Goal: Transaction & Acquisition: Purchase product/service

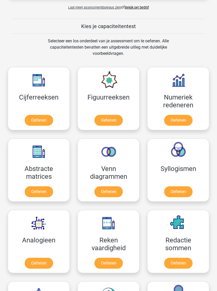
scroll to position [281, 0]
click at [44, 120] on link "Oefenen" at bounding box center [39, 120] width 28 height 11
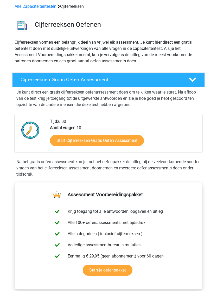
scroll to position [23, 0]
click at [116, 269] on link "Start je oefenpakket" at bounding box center [108, 270] width 50 height 11
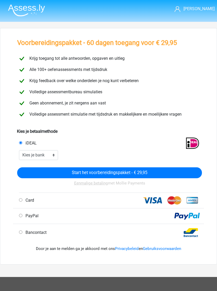
click at [158, 173] on input "Start het voorbereidingspakket - € 29,95" at bounding box center [109, 173] width 185 height 11
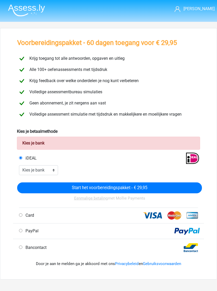
click at [27, 216] on span "Card" at bounding box center [28, 215] width 11 height 5
click at [22, 216] on input "Card" at bounding box center [20, 215] width 3 height 3
radio input "true"
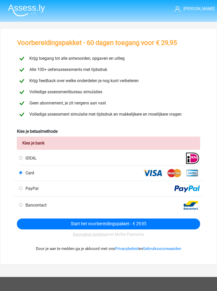
click at [175, 226] on input "Start het voorbereidingspakket - € 29,95" at bounding box center [108, 224] width 183 height 11
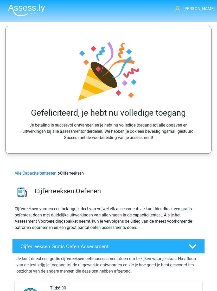
click at [207, 6] on span "[PERSON_NAME]" at bounding box center [198, 8] width 31 height 5
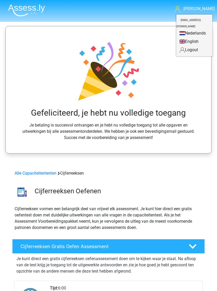
click at [208, 8] on span "[PERSON_NAME]" at bounding box center [198, 8] width 31 height 5
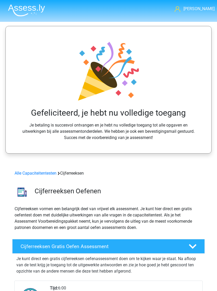
click at [211, 2] on nav "[PERSON_NAME] [EMAIL_ADDRESS][DOMAIN_NAME] Nederlands English" at bounding box center [108, 9] width 209 height 17
